Goal: Task Accomplishment & Management: Manage account settings

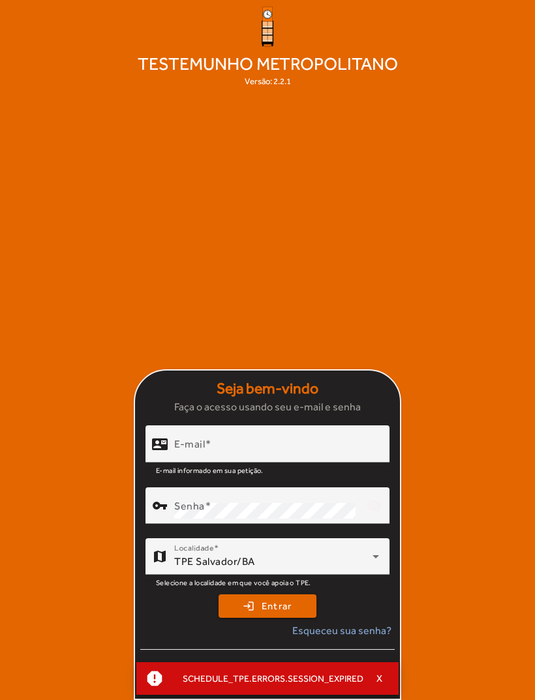
click at [327, 457] on input "E-mail" at bounding box center [276, 450] width 205 height 16
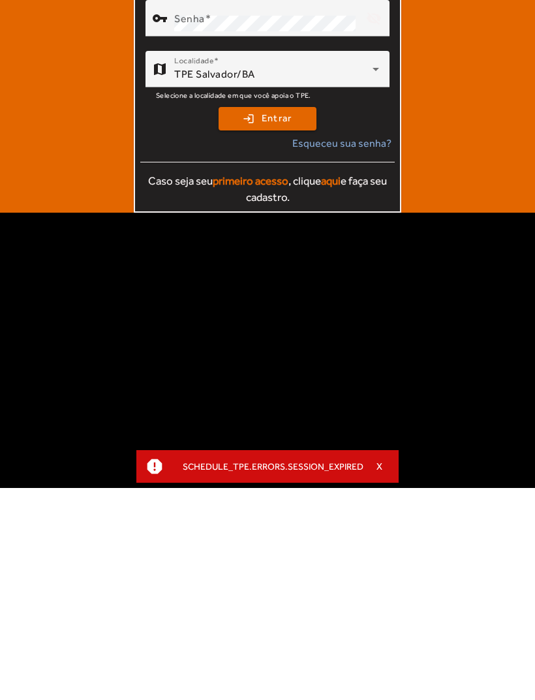
type input "**********"
click at [267, 319] on button "login Entrar" at bounding box center [267, 330] width 98 height 23
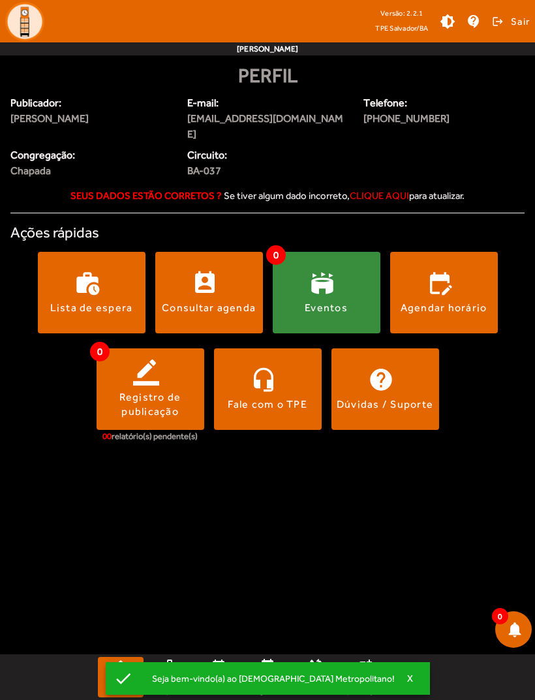
click at [205, 282] on span at bounding box center [209, 292] width 108 height 31
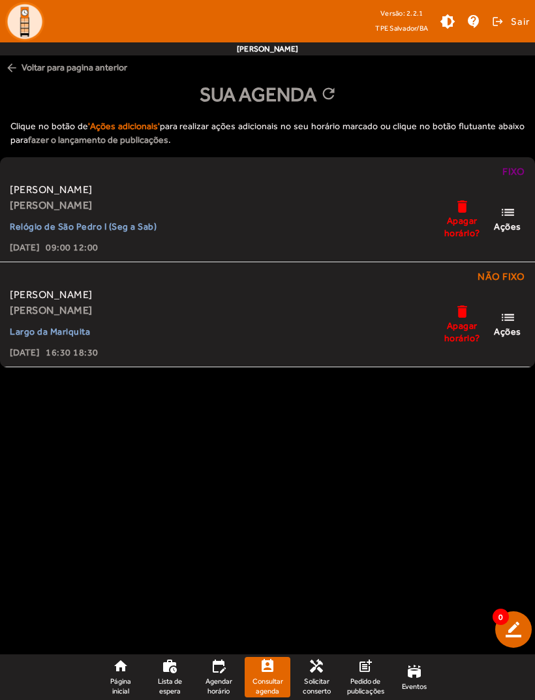
click at [509, 216] on mat-icon "list" at bounding box center [508, 212] width 16 height 16
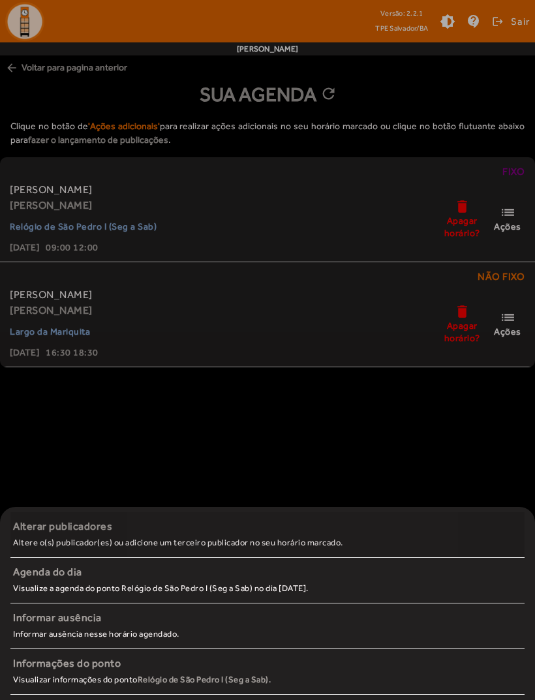
click at [244, 540] on small "Altere o(s) publicador(es) ou adicione um terceiro publicador no seu horário ma…" at bounding box center [178, 542] width 330 height 10
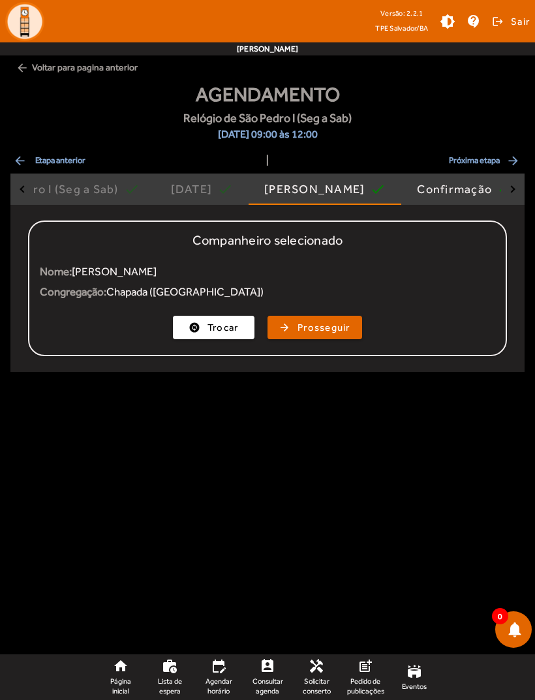
click at [338, 329] on span "Prosseguir" at bounding box center [323, 327] width 53 height 15
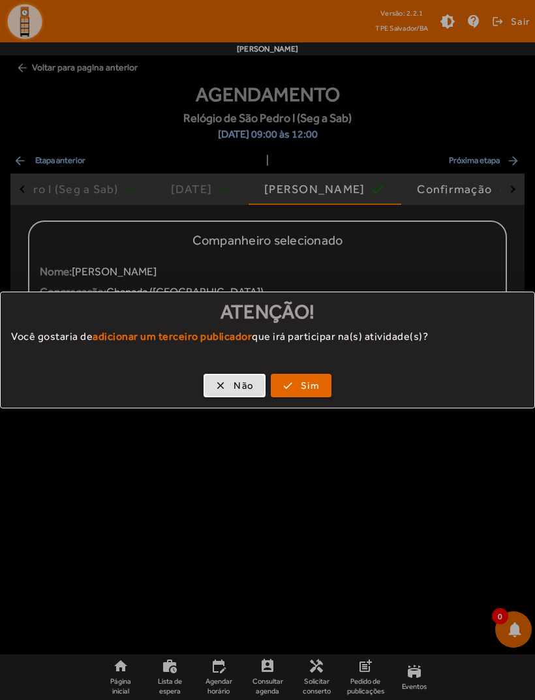
click at [308, 383] on span "Sim" at bounding box center [310, 385] width 19 height 15
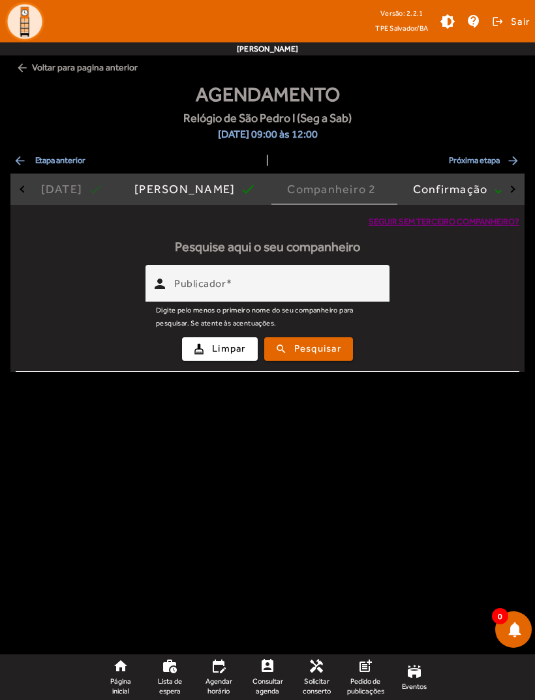
click at [350, 288] on input "Publicador" at bounding box center [276, 289] width 205 height 16
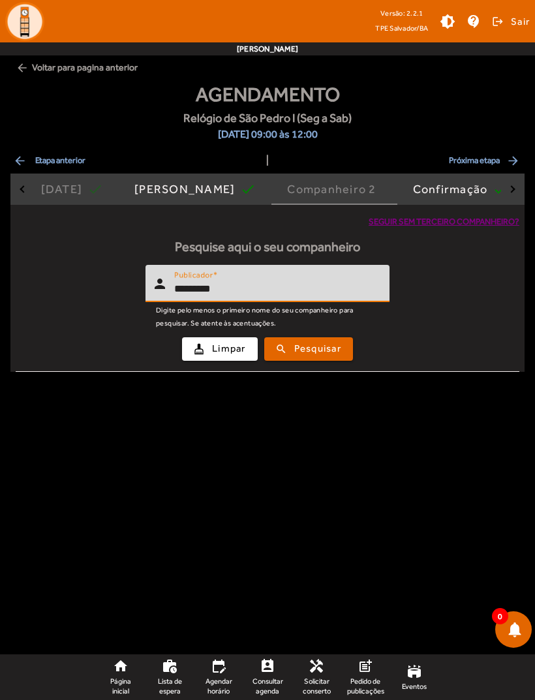
type input "*********"
click at [343, 348] on span "submit" at bounding box center [308, 348] width 86 height 31
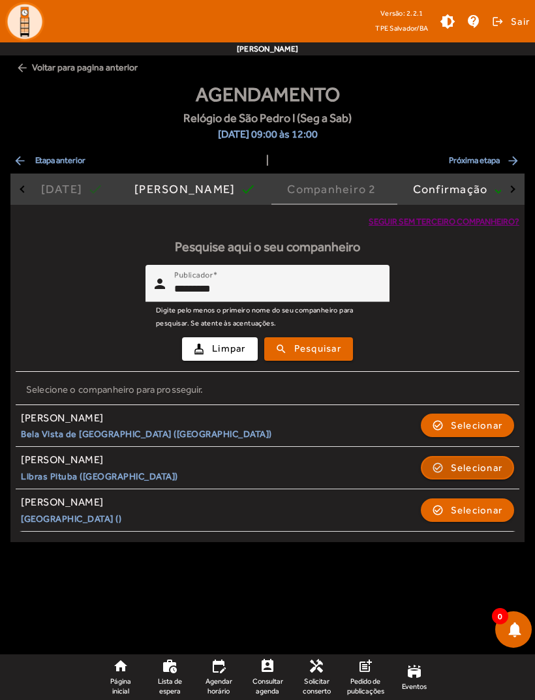
click at [471, 469] on span "Selecionar" at bounding box center [477, 468] width 52 height 16
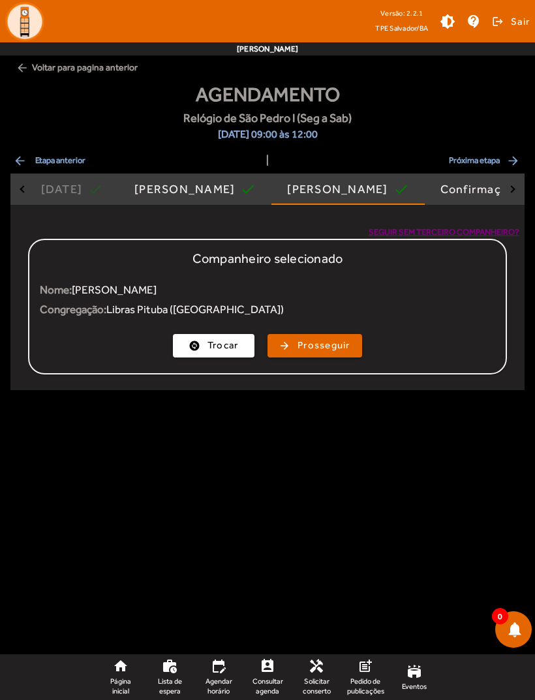
click at [333, 346] on span "Prosseguir" at bounding box center [323, 345] width 53 height 15
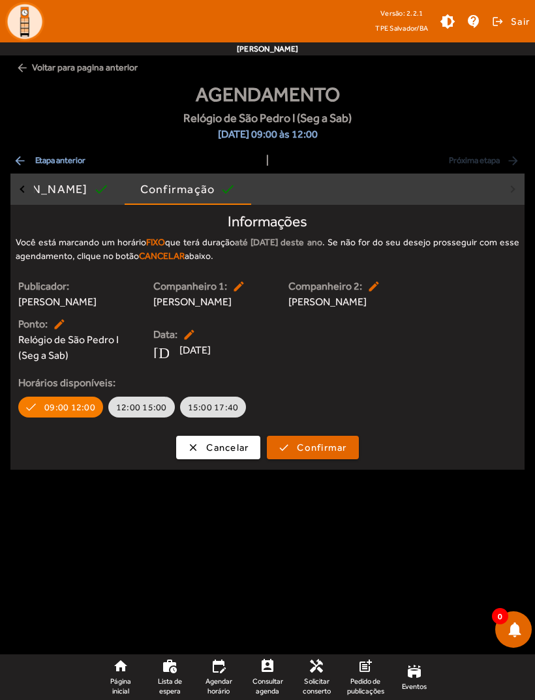
click at [323, 455] on span "Confirmar" at bounding box center [322, 447] width 50 height 15
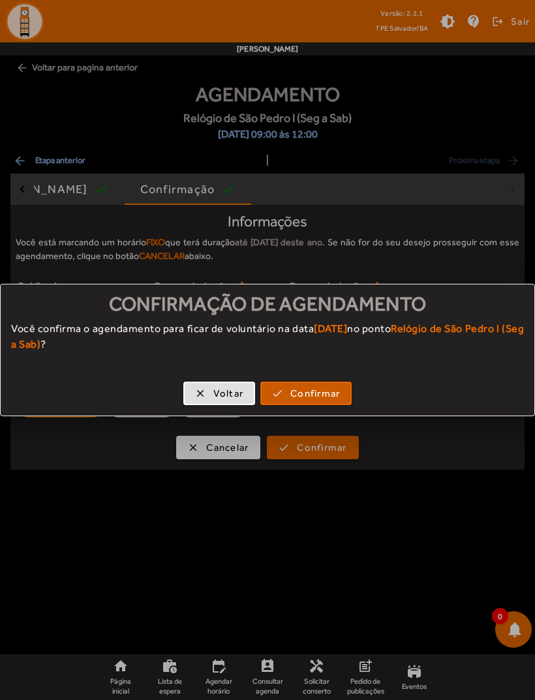
click at [323, 392] on span "Confirmar" at bounding box center [315, 393] width 50 height 15
